Goal: Navigation & Orientation: Find specific page/section

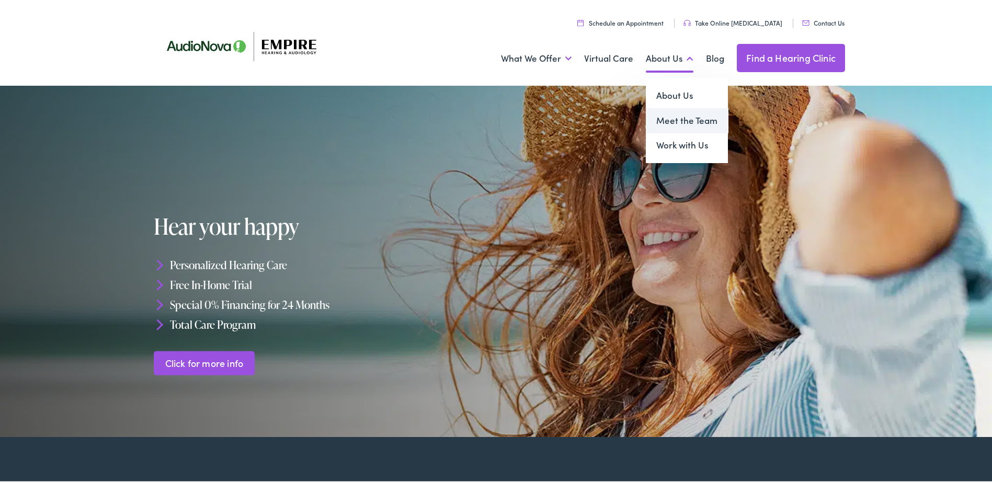
click at [666, 121] on link "Meet the Team" at bounding box center [687, 118] width 82 height 25
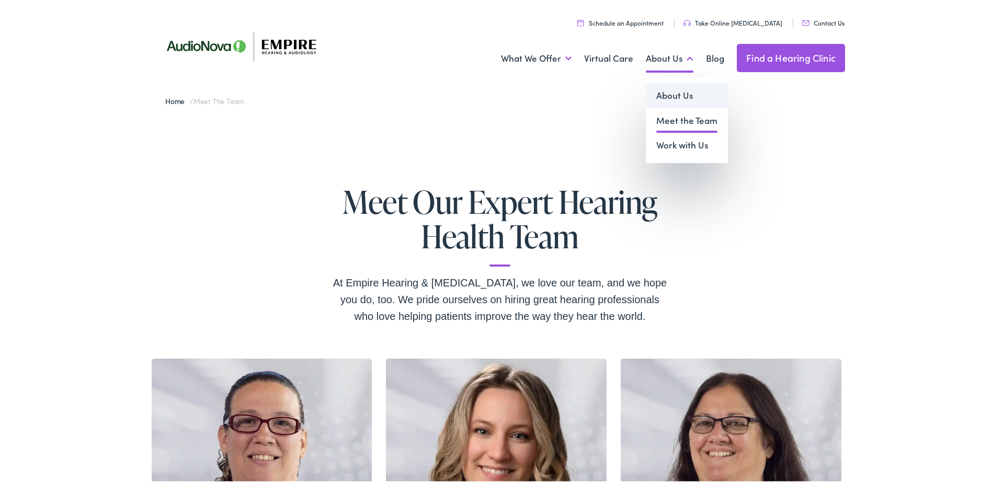
click at [665, 88] on link "About Us" at bounding box center [687, 93] width 82 height 25
